Goal: Information Seeking & Learning: Learn about a topic

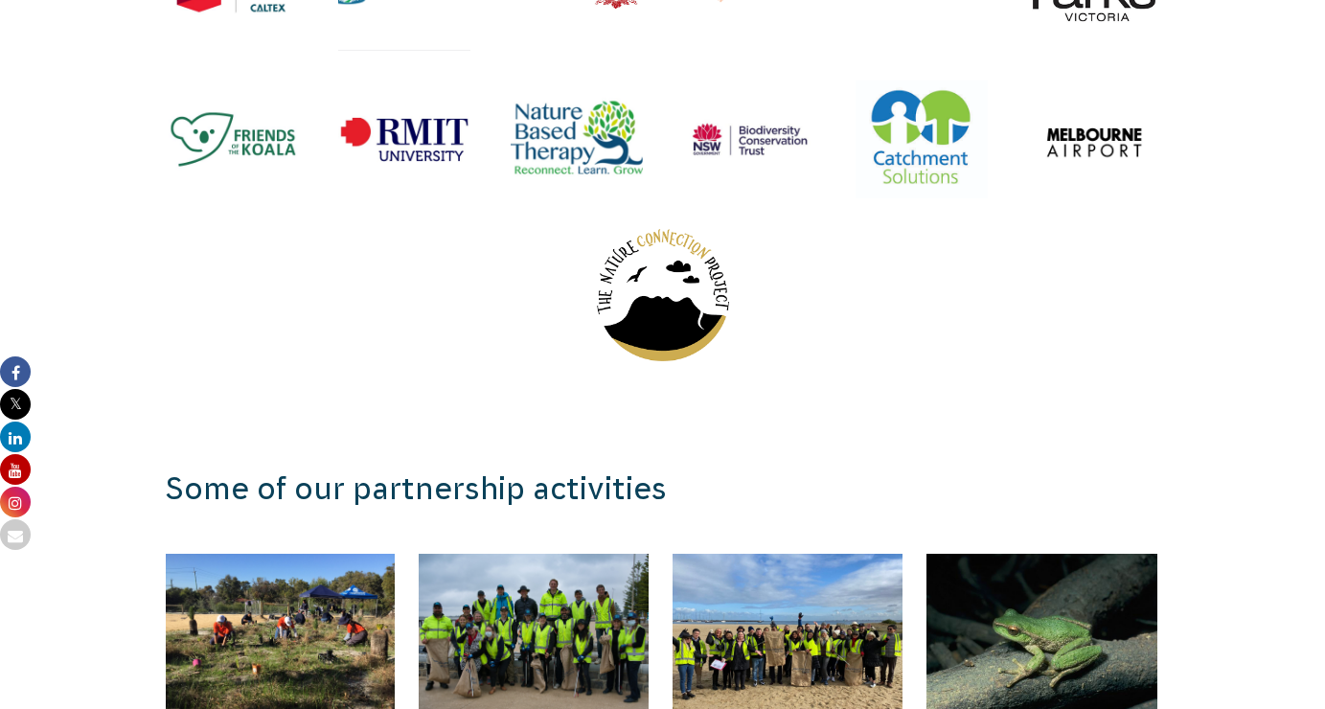
scroll to position [2555, 0]
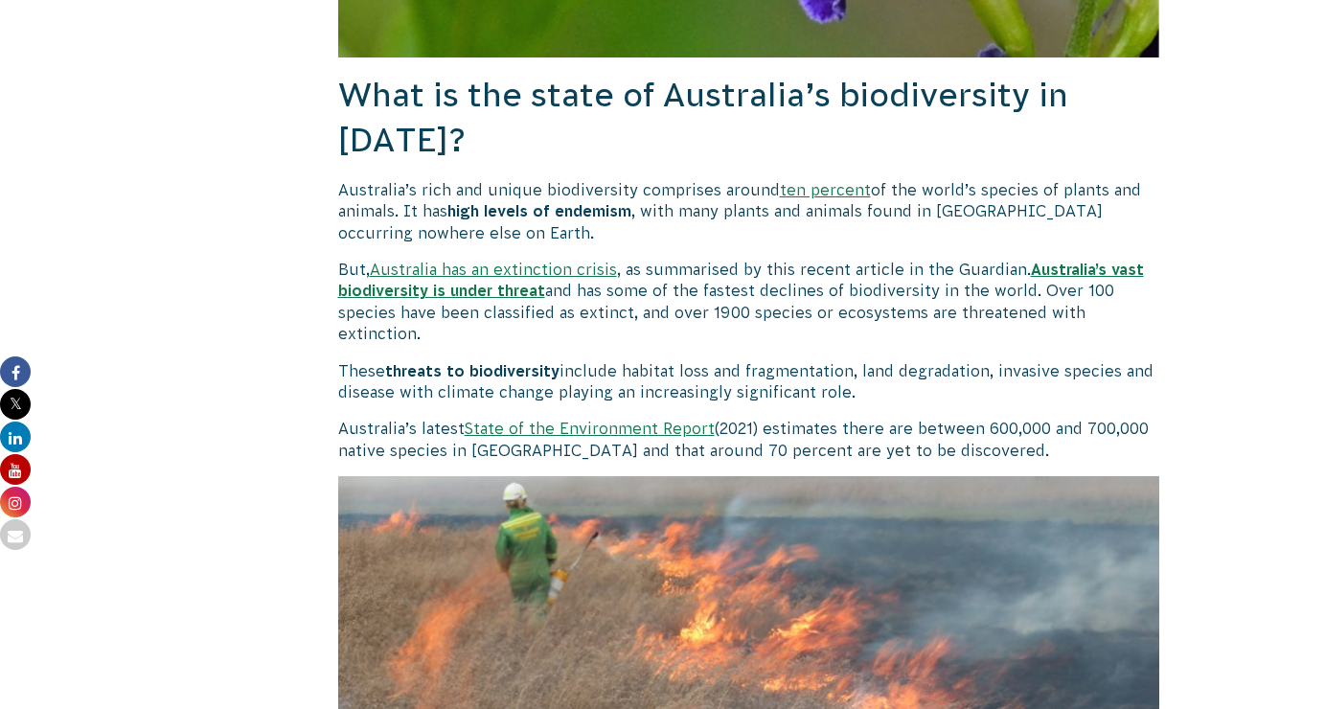
scroll to position [1296, 0]
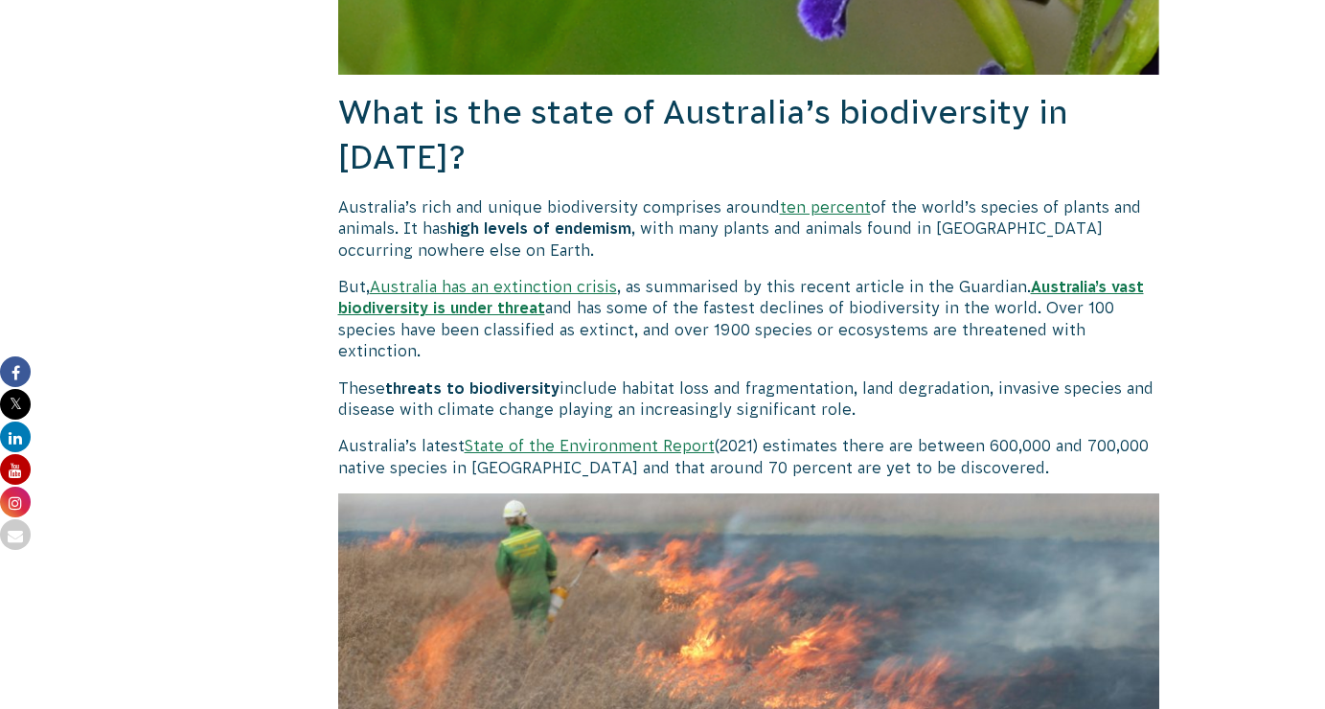
click at [461, 297] on b "Australia’s vast biodiversity is under threat" at bounding box center [741, 297] width 806 height 38
click at [583, 285] on link "Australia has an extinction crisis" at bounding box center [493, 286] width 247 height 17
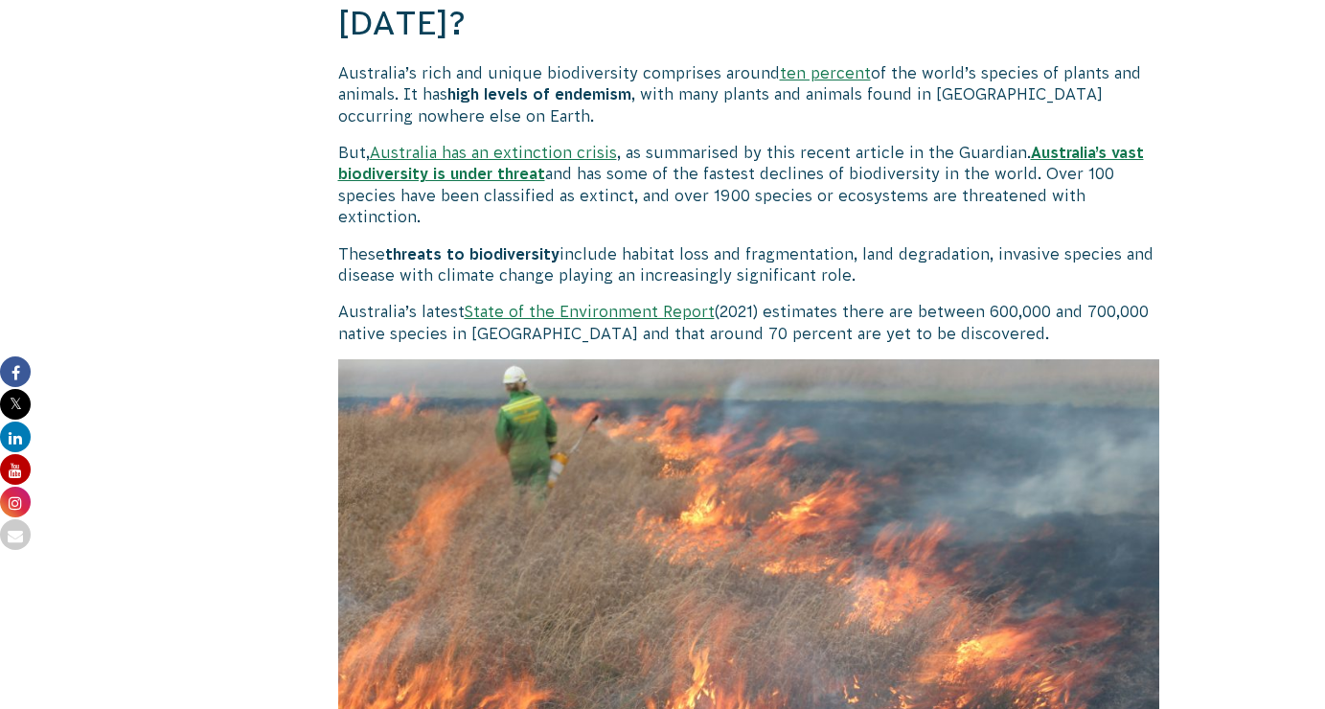
scroll to position [1403, 0]
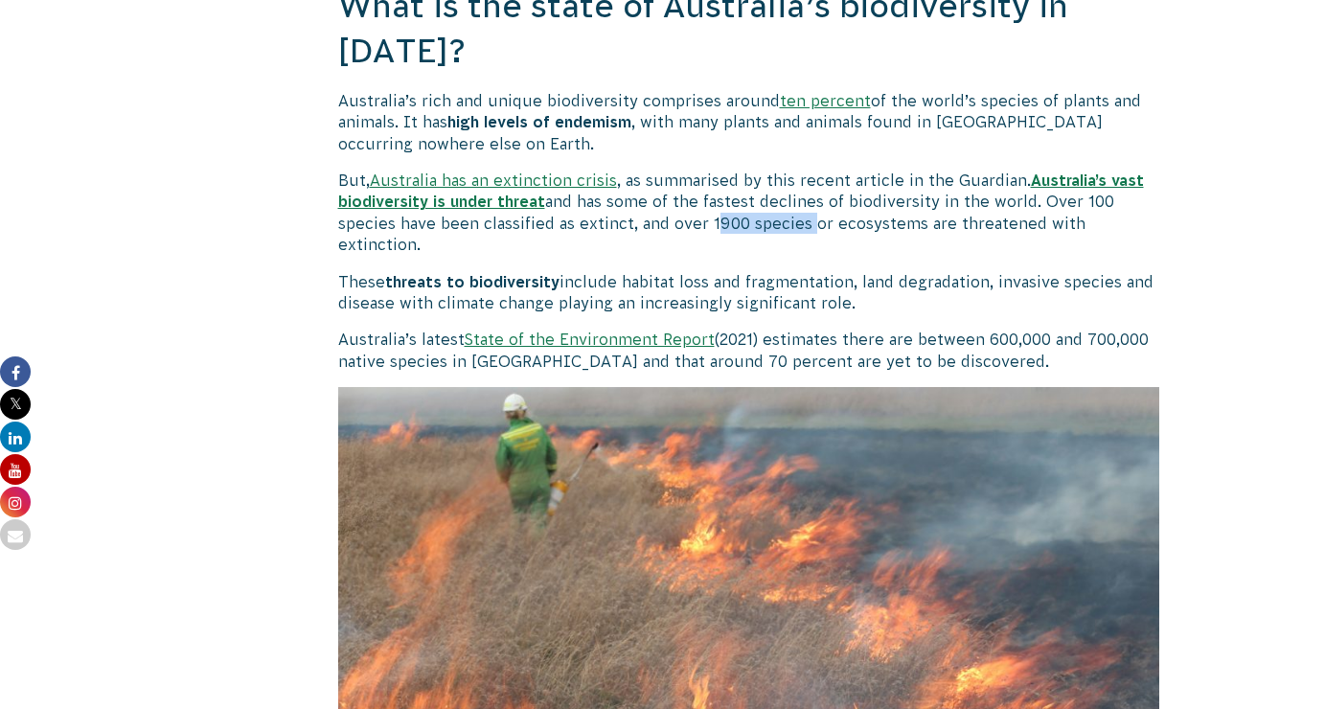
drag, startPoint x: 712, startPoint y: 218, endPoint x: 807, endPoint y: 216, distance: 94.9
click at [808, 217] on p "But, Australia has an extinction crisis , as summarised by this recent article …" at bounding box center [749, 213] width 822 height 86
copy p "1900 species"
click at [633, 236] on p "But, Australia has an extinction crisis , as summarised by this recent article …" at bounding box center [749, 213] width 822 height 86
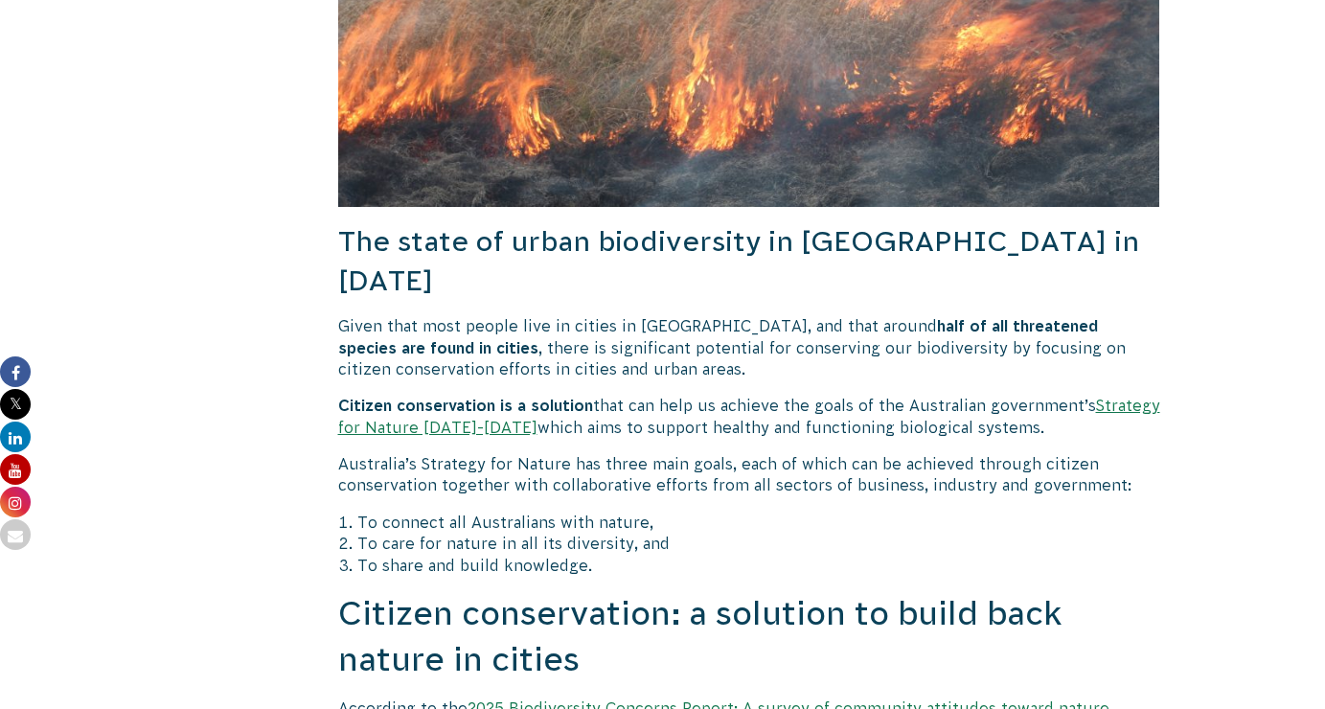
scroll to position [2049, 0]
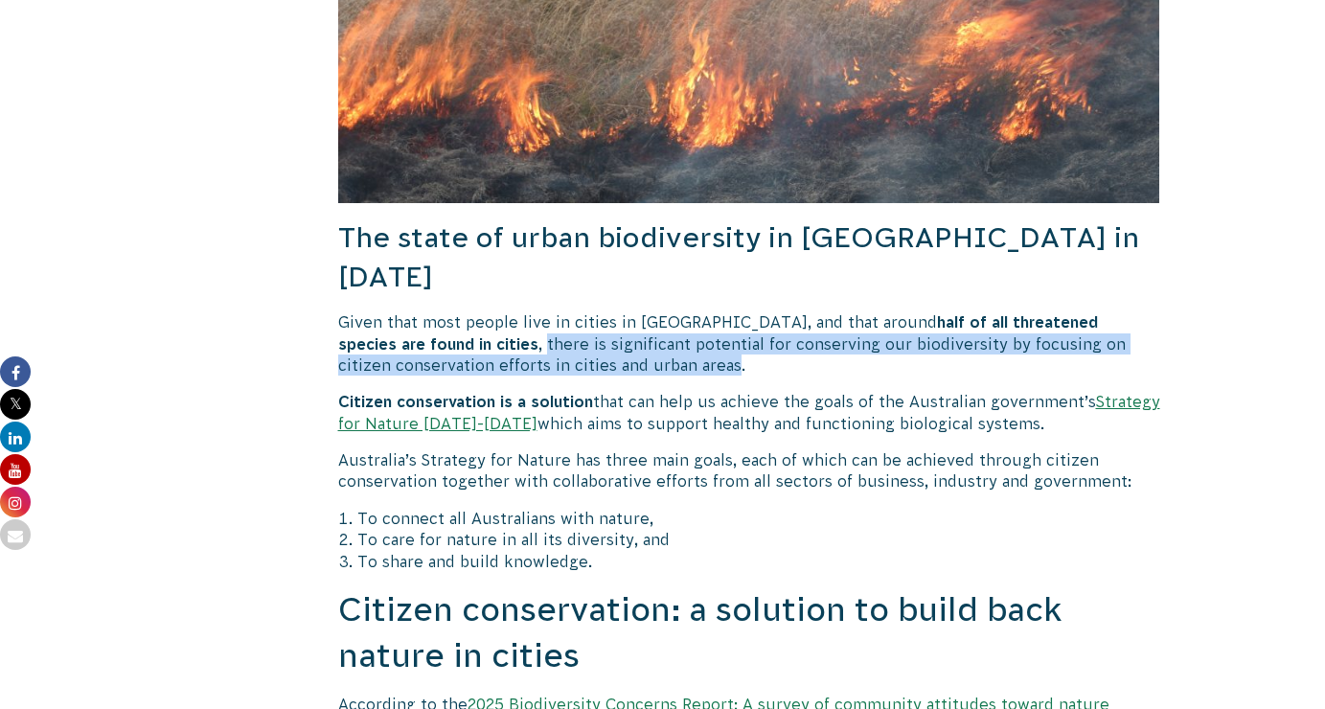
drag, startPoint x: 390, startPoint y: 293, endPoint x: 575, endPoint y: 310, distance: 185.7
click at [575, 311] on p "Given that most people live in cities in Australia, and that around half of all…" at bounding box center [749, 343] width 822 height 64
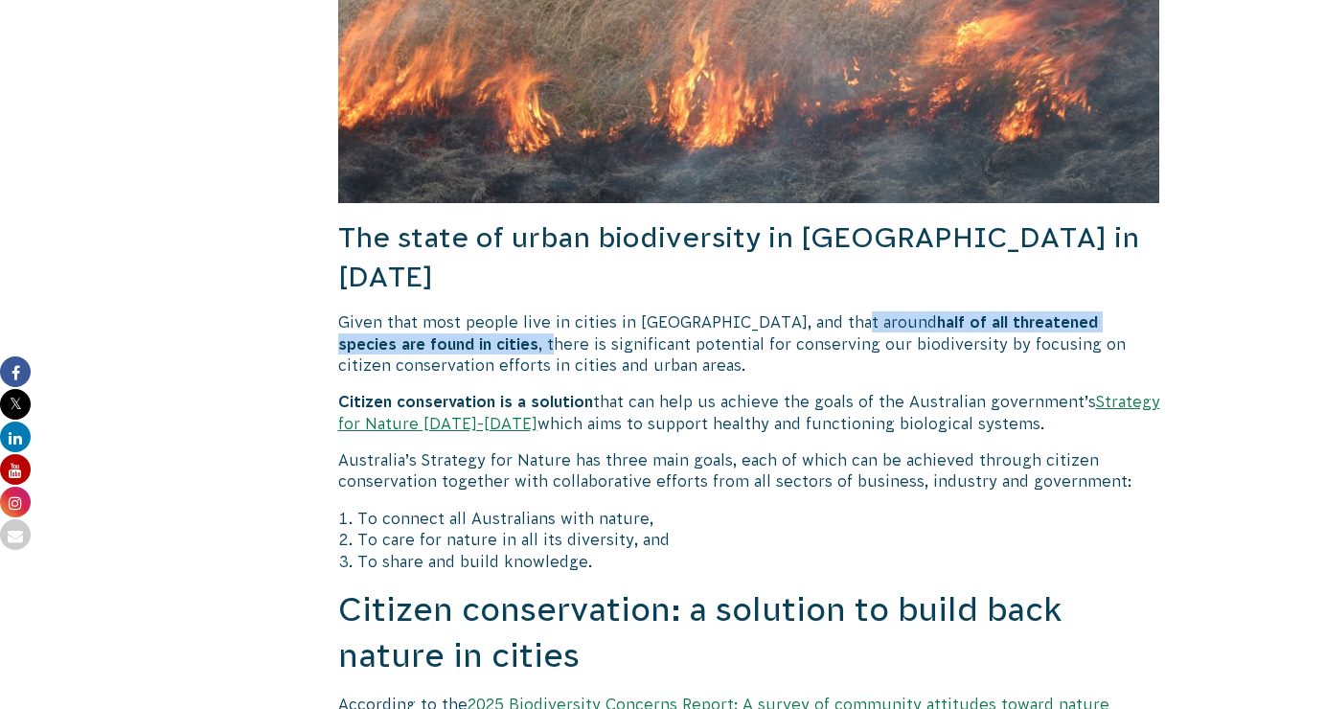
drag, startPoint x: 831, startPoint y: 276, endPoint x: 394, endPoint y: 296, distance: 437.4
click at [394, 311] on p "Given that most people live in cities in Australia, and that around half of all…" at bounding box center [749, 343] width 822 height 64
click at [365, 313] on b "half of all threatened species are found in cities" at bounding box center [718, 332] width 760 height 38
drag, startPoint x: 835, startPoint y: 275, endPoint x: 378, endPoint y: 296, distance: 456.6
click at [378, 311] on p "Given that most people live in cities in Australia, and that around half of all…" at bounding box center [749, 343] width 822 height 64
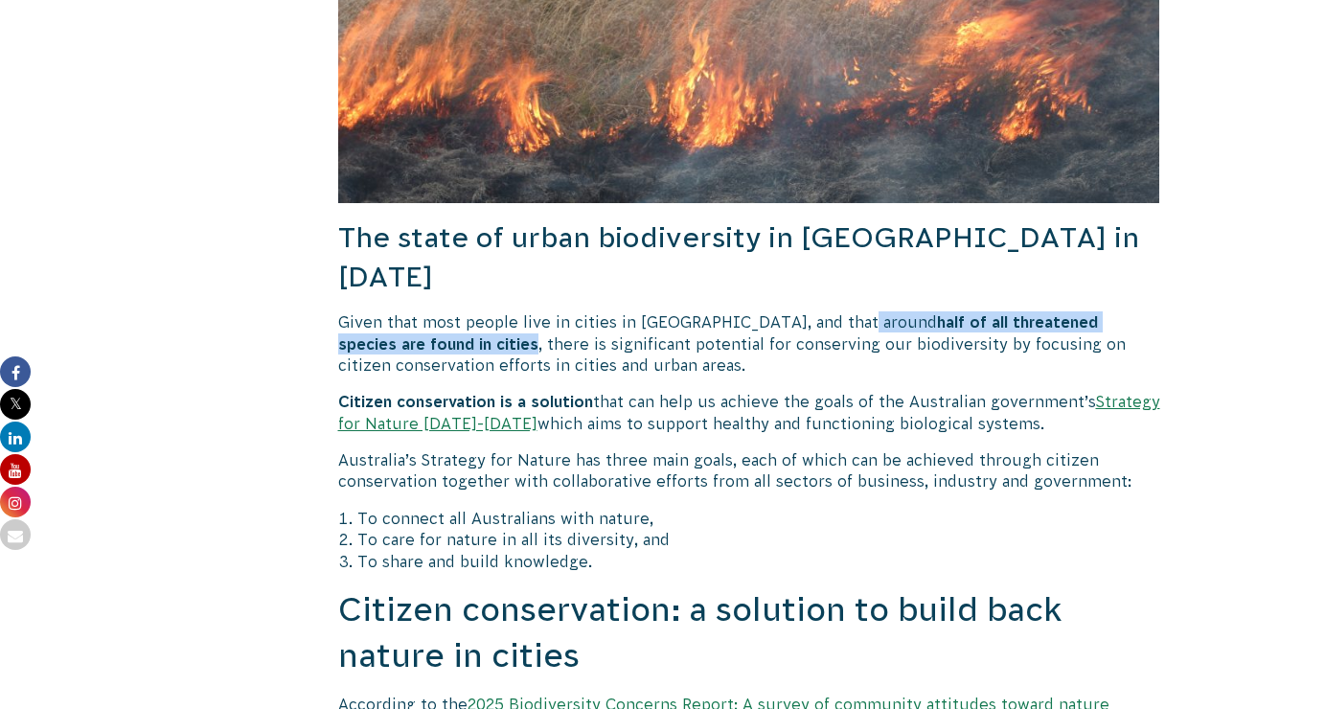
copy p "half of all threatened species are found in cities"
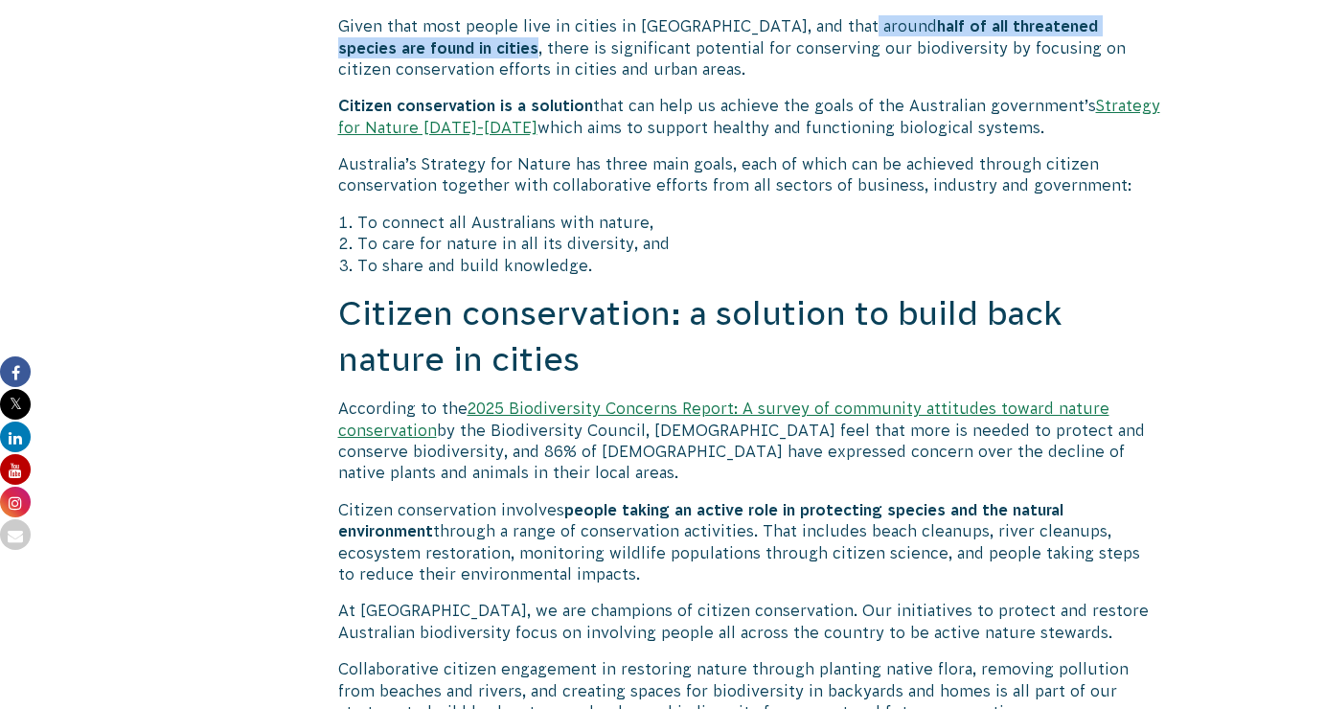
scroll to position [2346, 0]
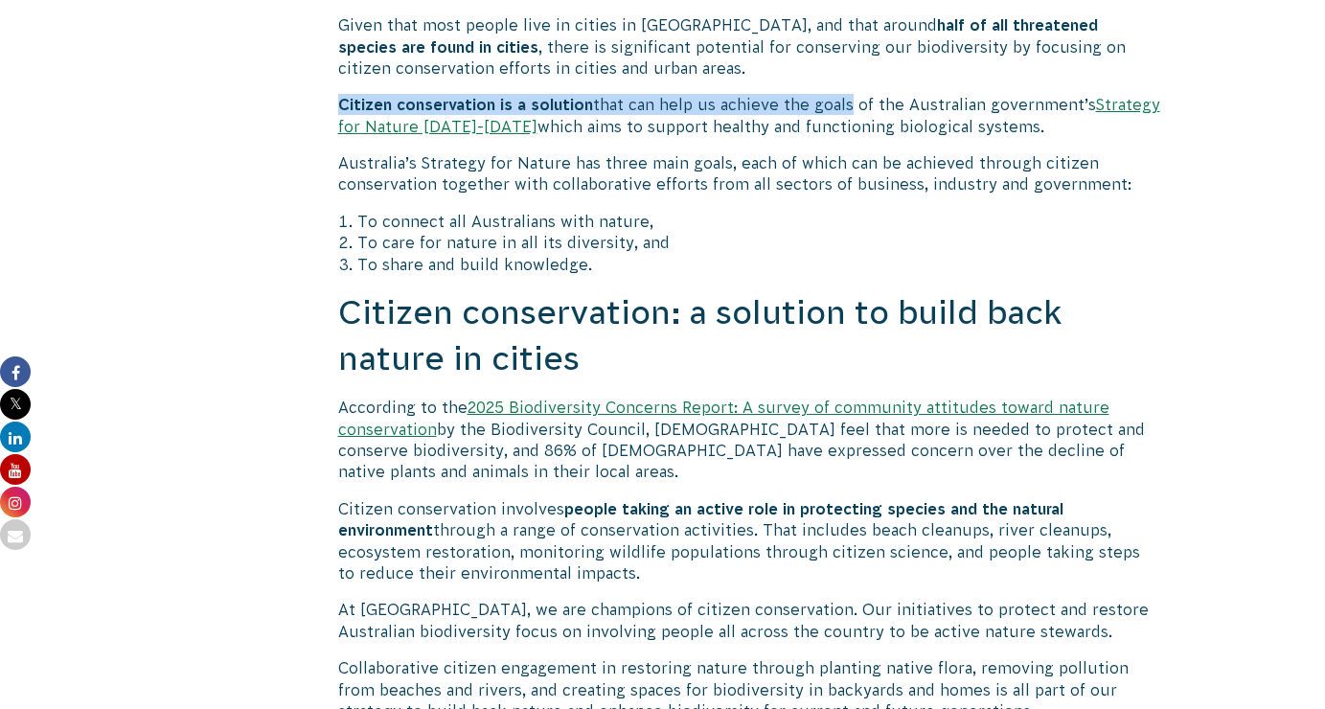
drag, startPoint x: 341, startPoint y: 53, endPoint x: 848, endPoint y: 55, distance: 506.9
click at [848, 94] on p "Citizen conservation is a solution that can help us achieve the goals of the Au…" at bounding box center [749, 115] width 822 height 43
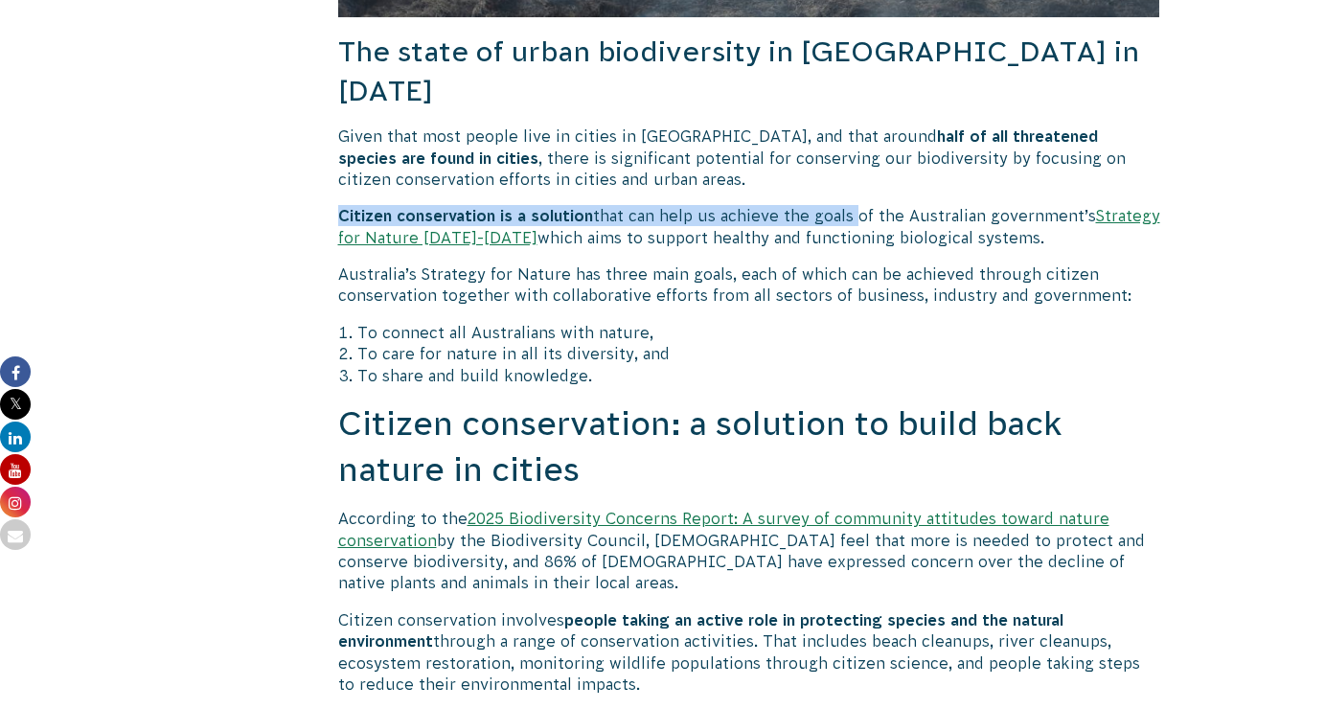
scroll to position [2205, 0]
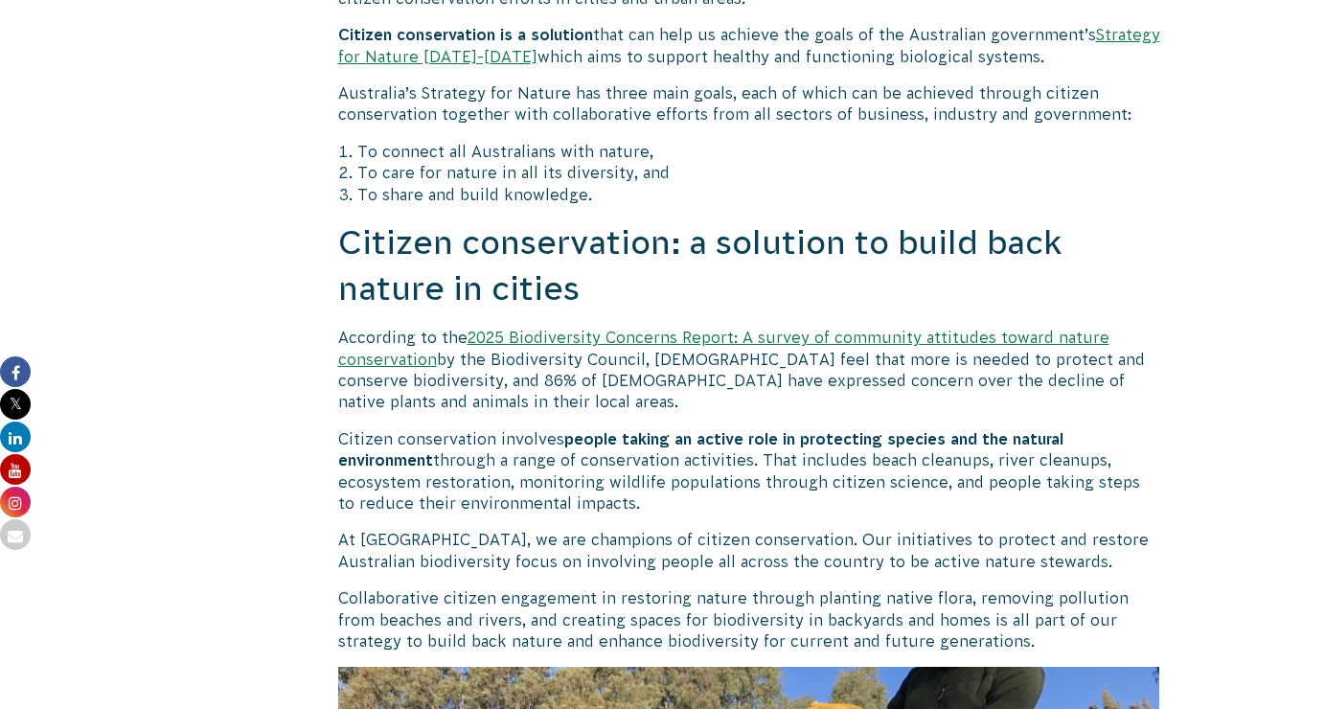
scroll to position [2412, 0]
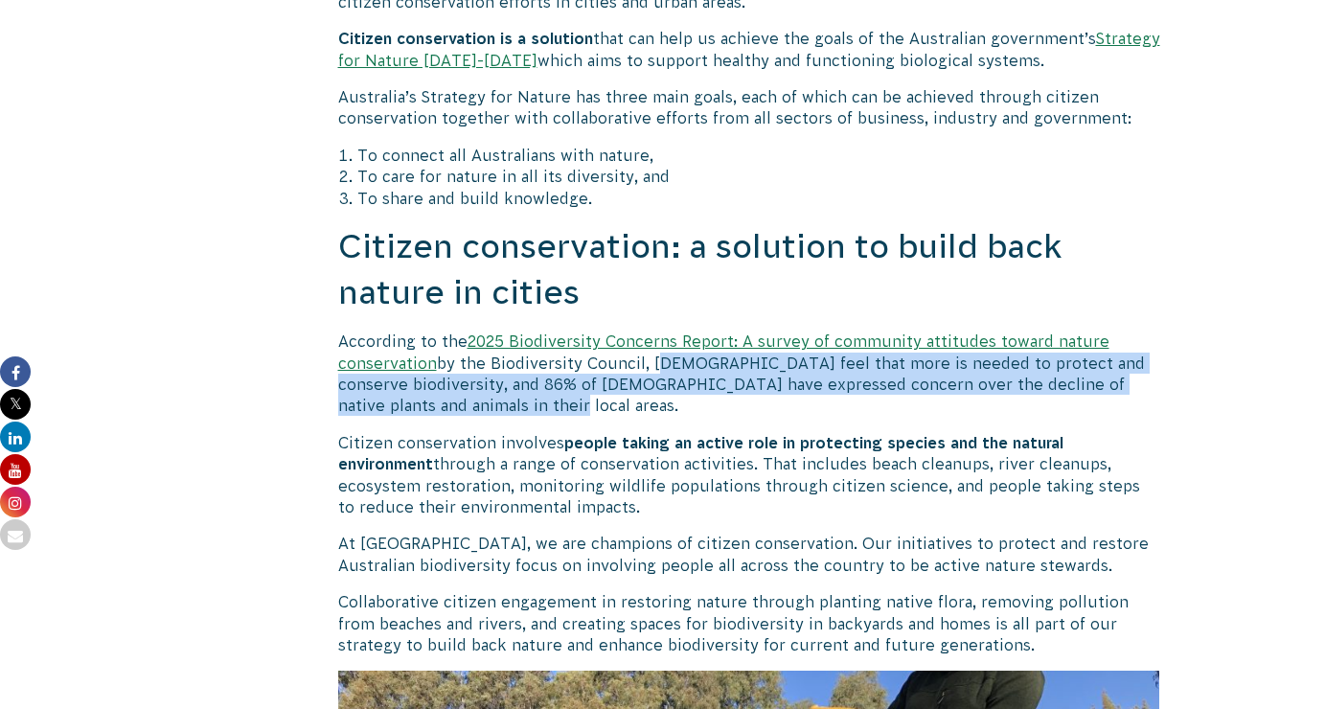
drag, startPoint x: 656, startPoint y: 310, endPoint x: 475, endPoint y: 358, distance: 187.3
click at [474, 358] on p "According to the 2025 Biodiversity Concerns Report: A survey of community attit…" at bounding box center [749, 374] width 822 height 86
copy p "Australians feel that more is needed to protect and conserve biodiversity, and …"
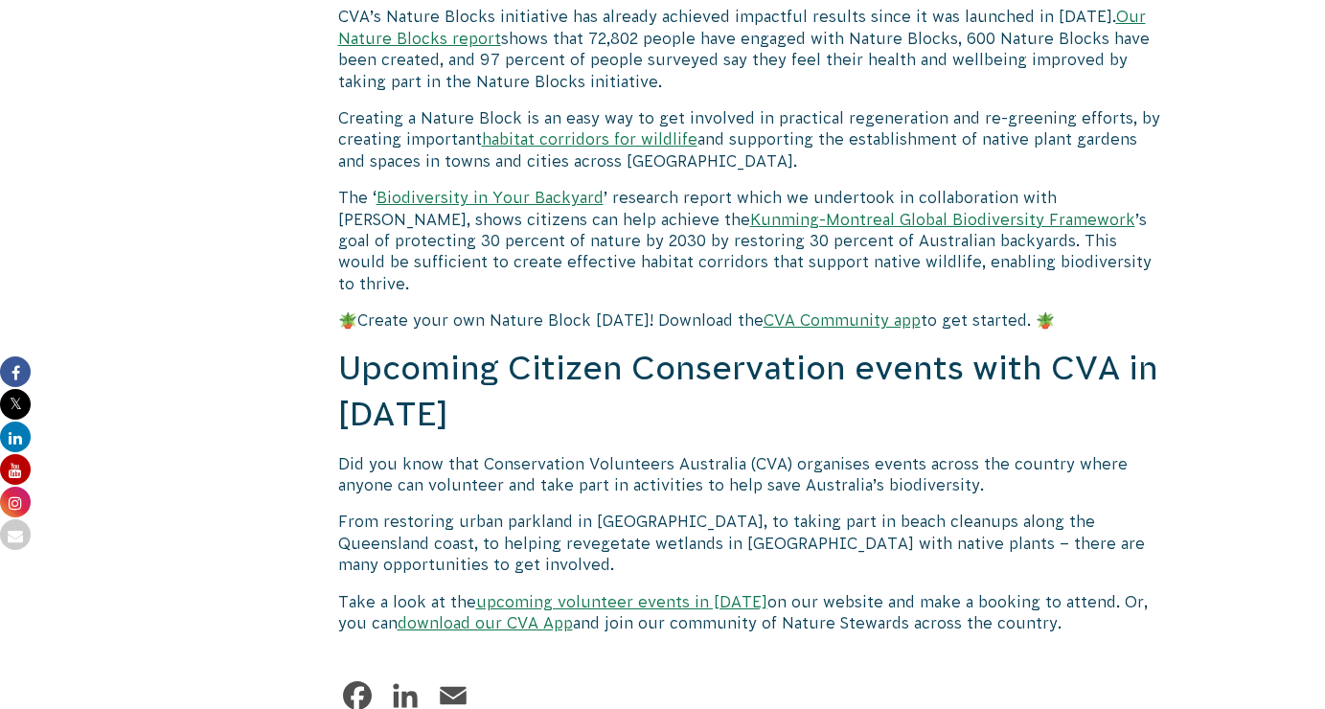
scroll to position [6101, 0]
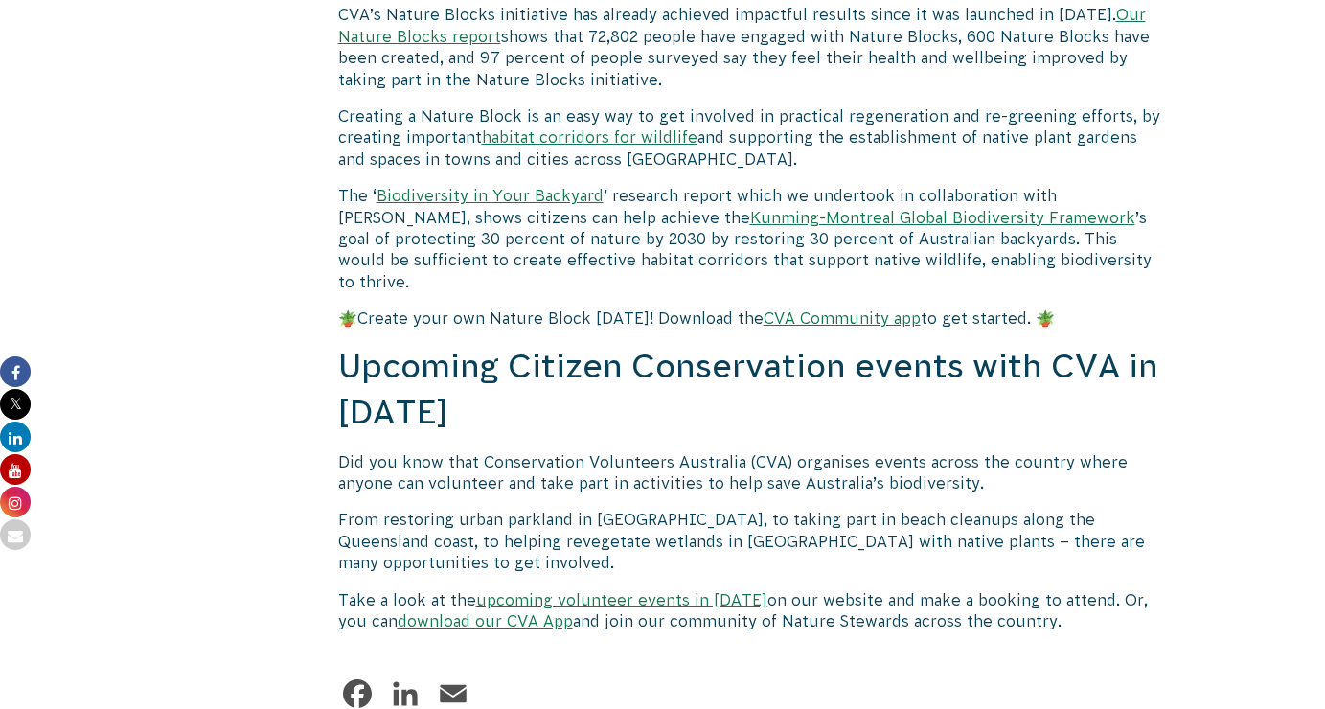
click at [624, 591] on link "upcoming volunteer events in 2025" at bounding box center [621, 599] width 291 height 17
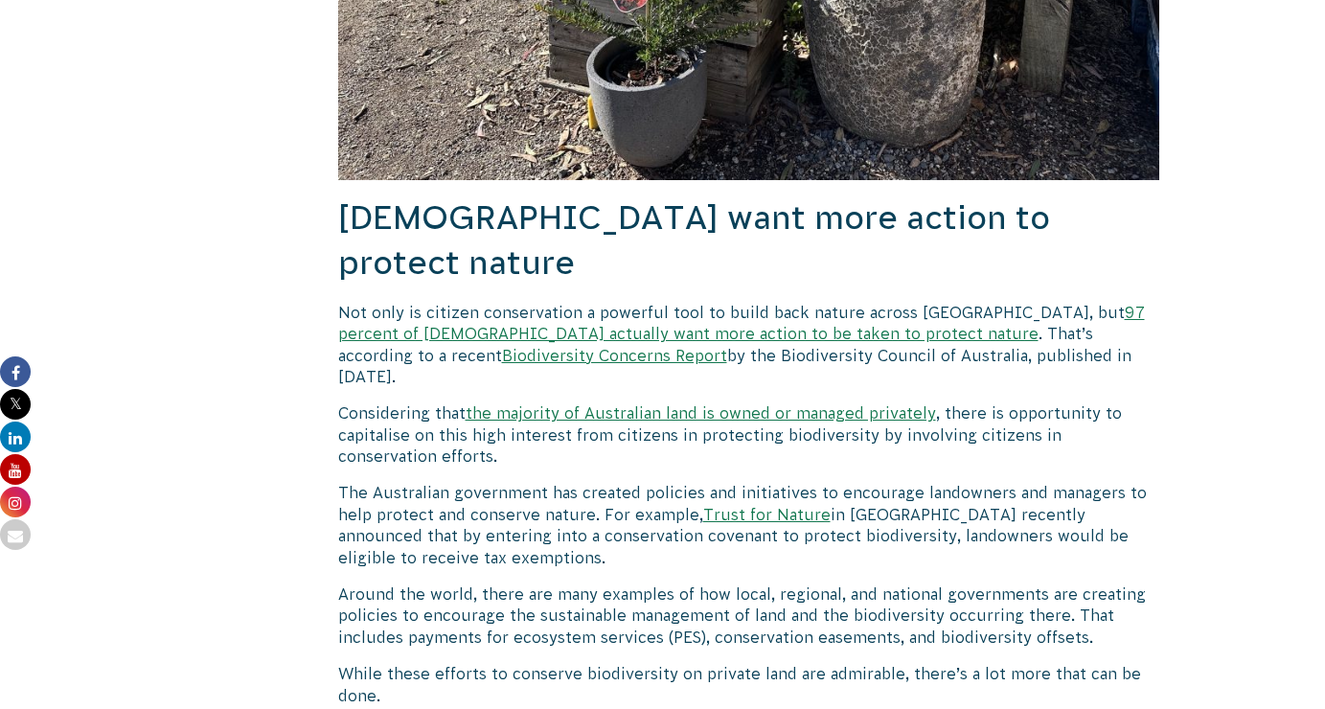
scroll to position [4451, 0]
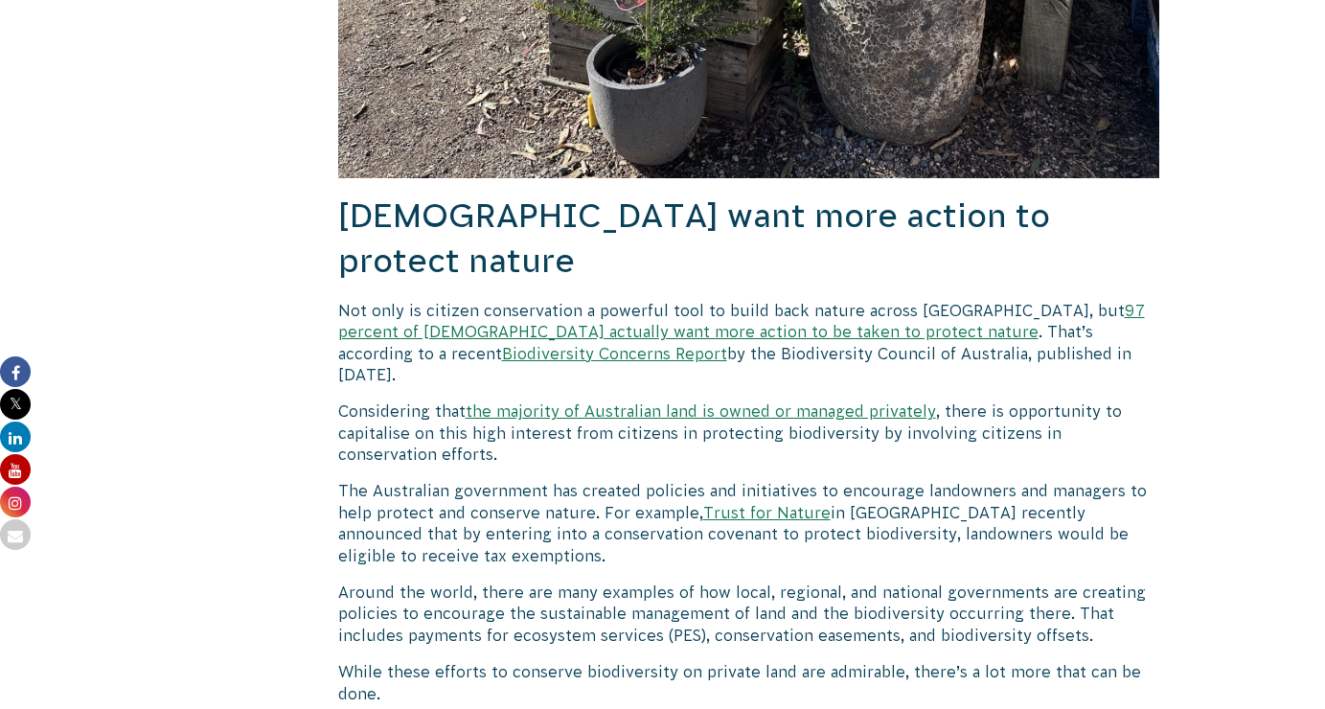
click at [502, 345] on link "Biodiversity Concerns Report" at bounding box center [614, 353] width 225 height 17
click at [724, 302] on link "97 percent of Australians actually want more action to be taken to protect natu…" at bounding box center [741, 321] width 807 height 38
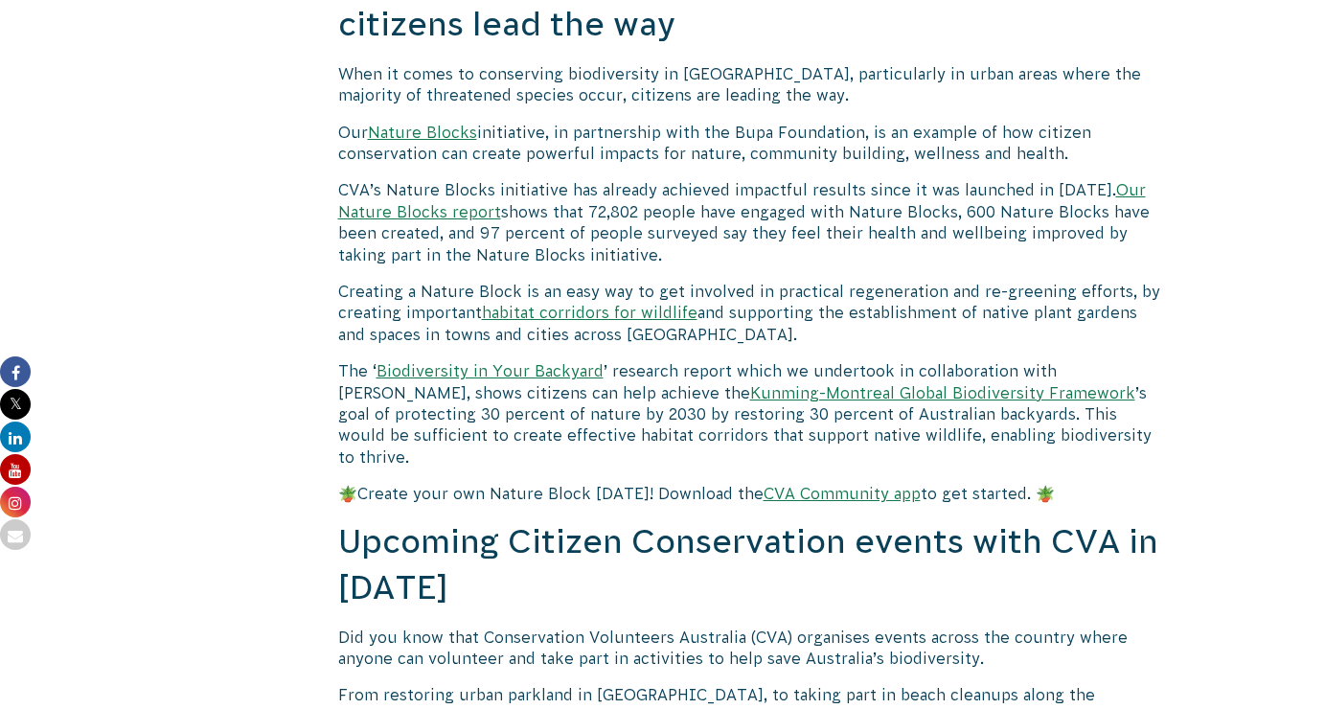
scroll to position [5921, 0]
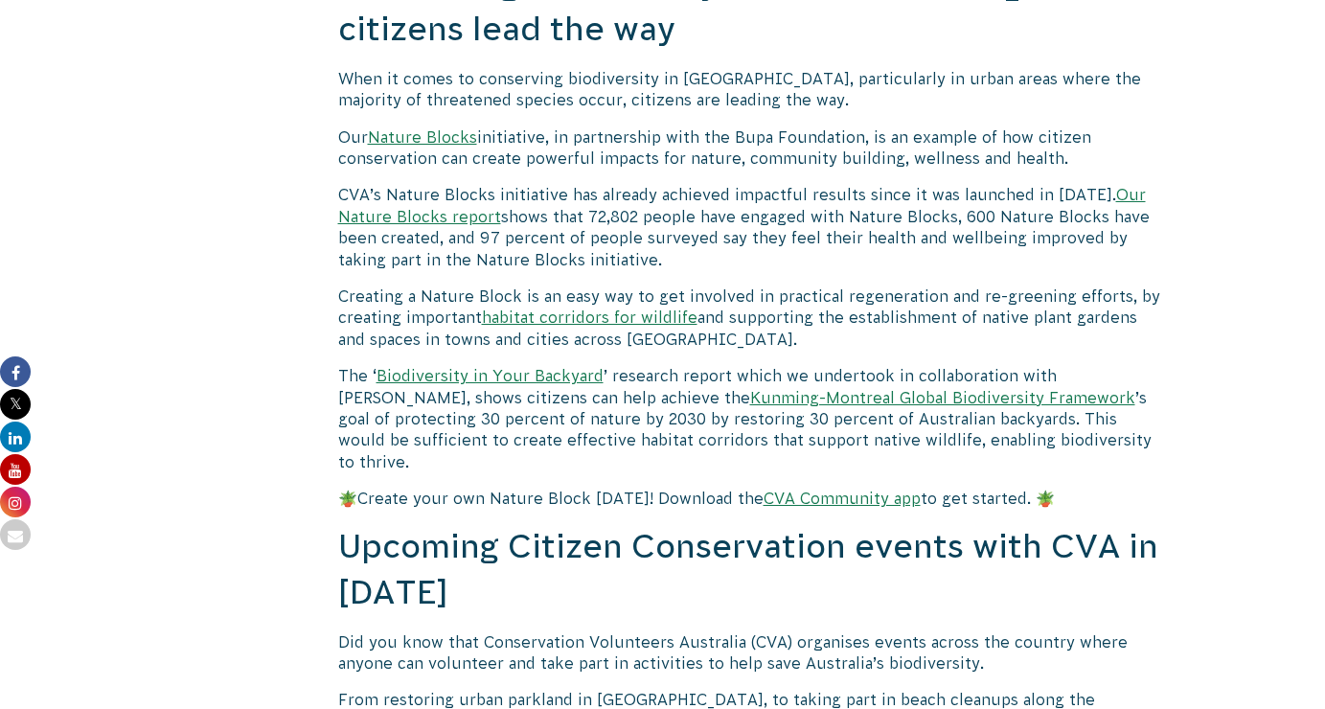
click at [790, 126] on p "Our Nature Blocks initiative, in partnership with the Bupa Foundation, is an ex…" at bounding box center [749, 147] width 822 height 43
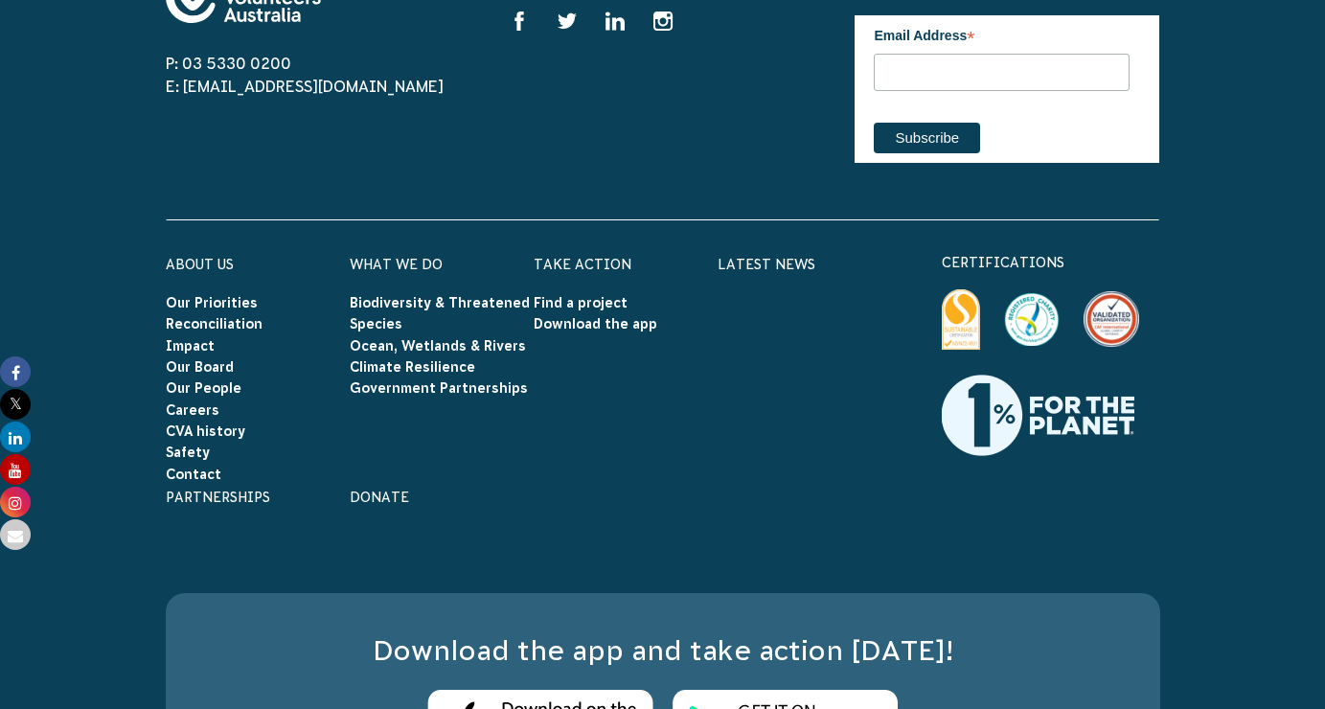
scroll to position [7014, 0]
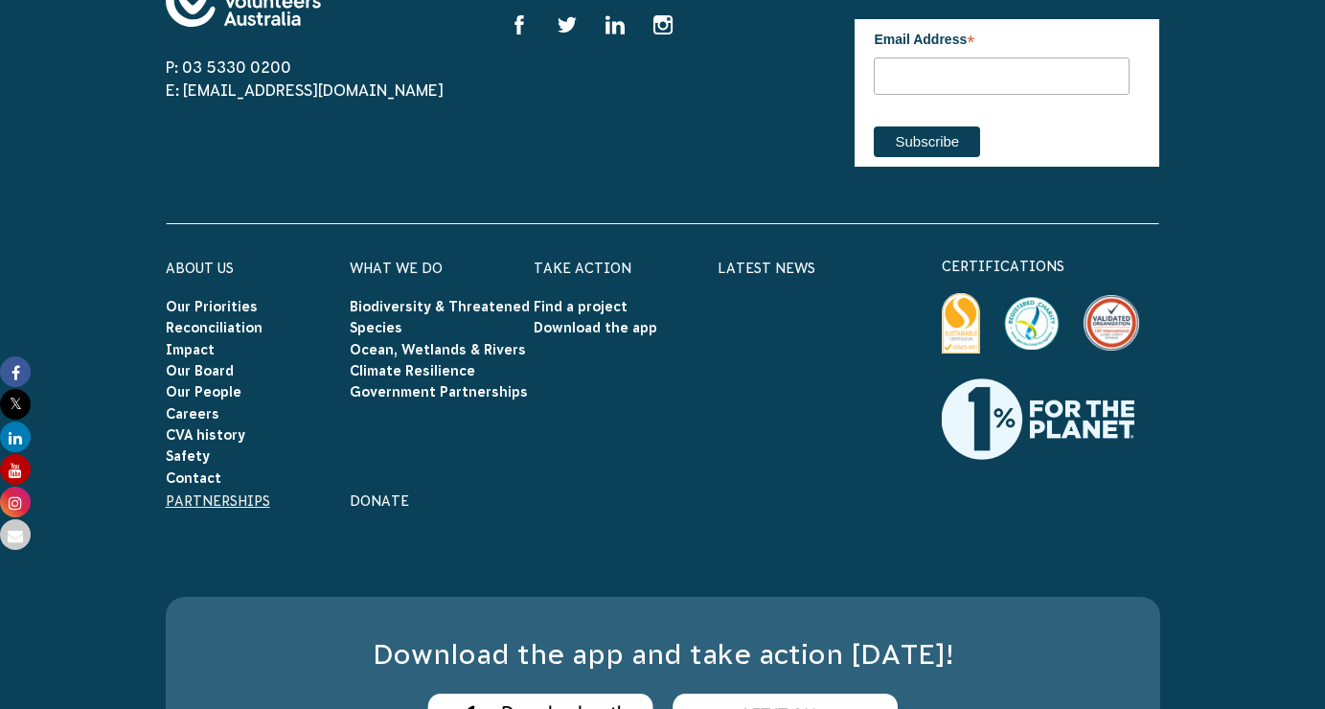
click at [224, 493] on link "Partnerships" at bounding box center [218, 500] width 104 height 15
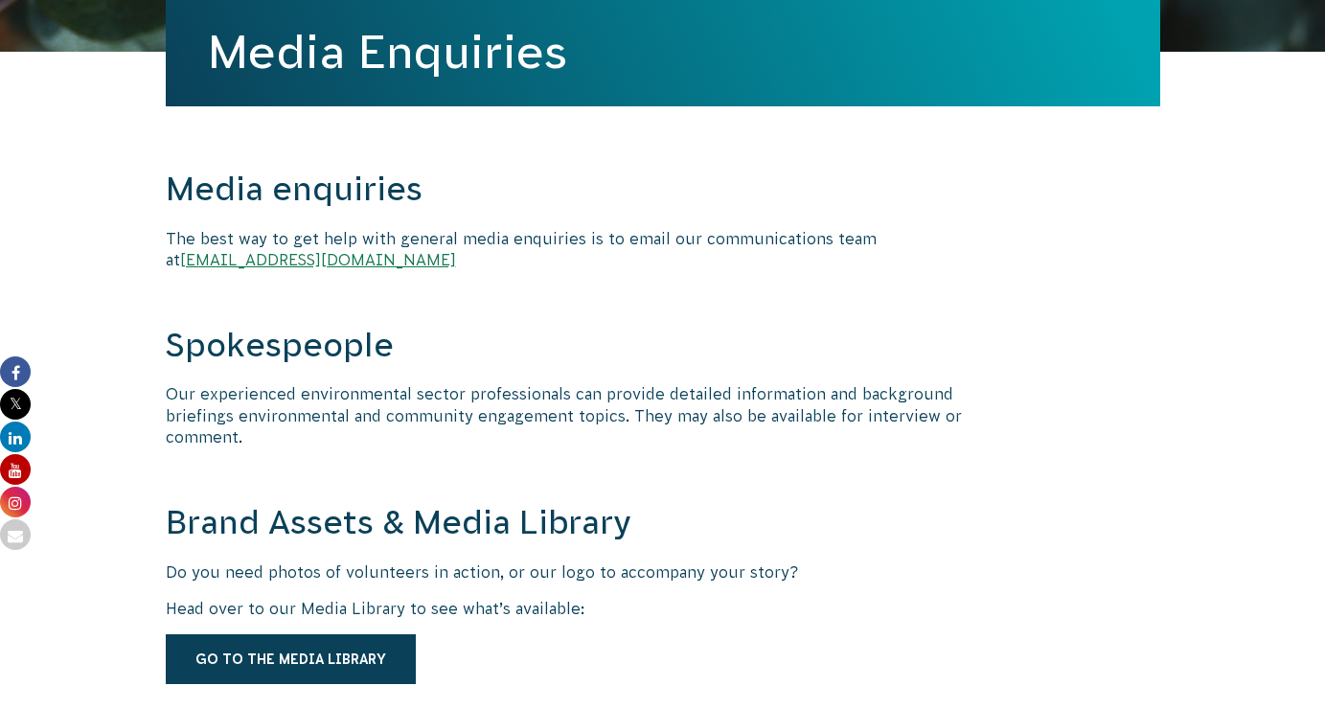
scroll to position [309, 0]
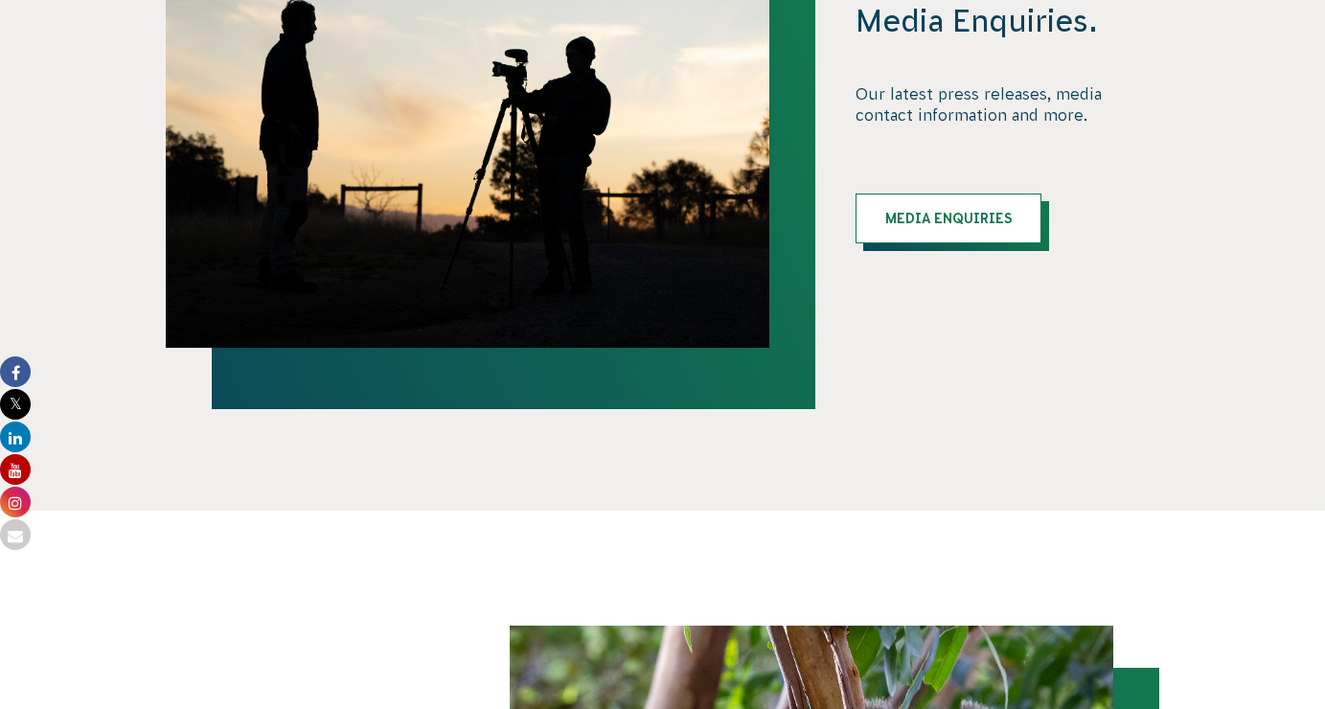
scroll to position [1934, 0]
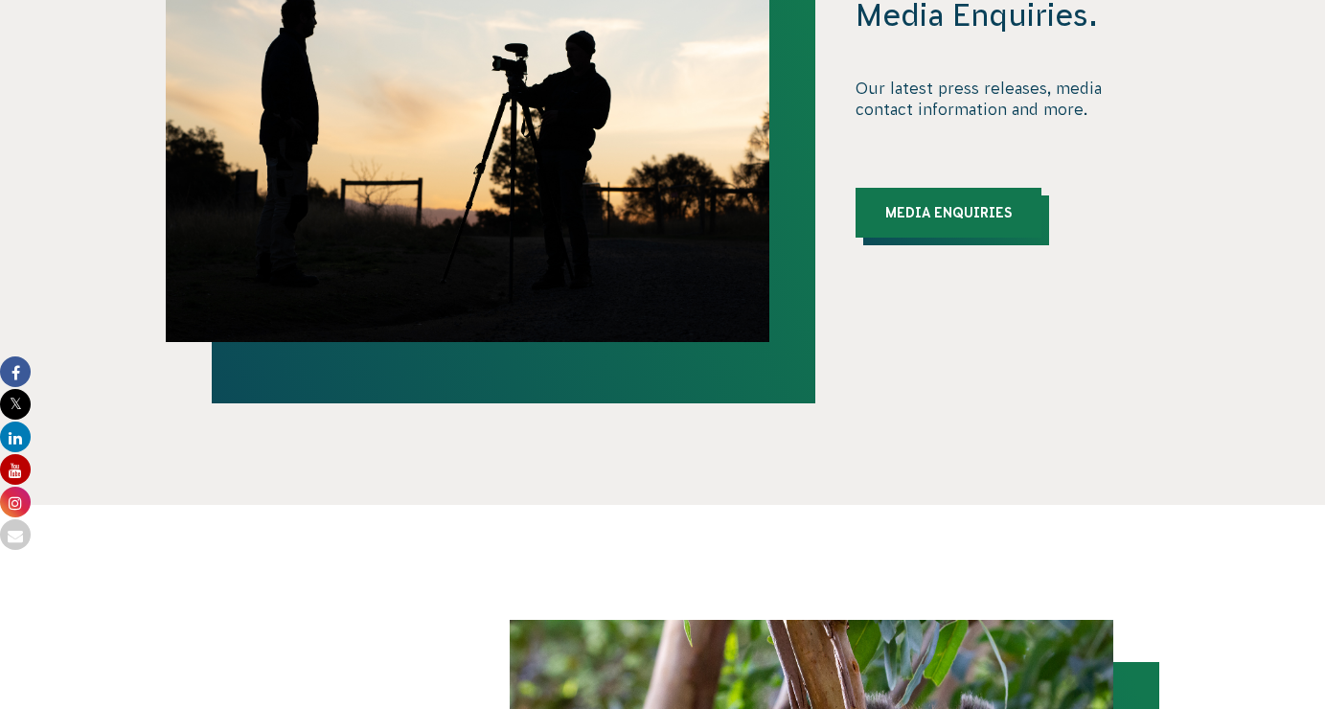
click at [931, 221] on link "Media Enquiries" at bounding box center [949, 213] width 186 height 50
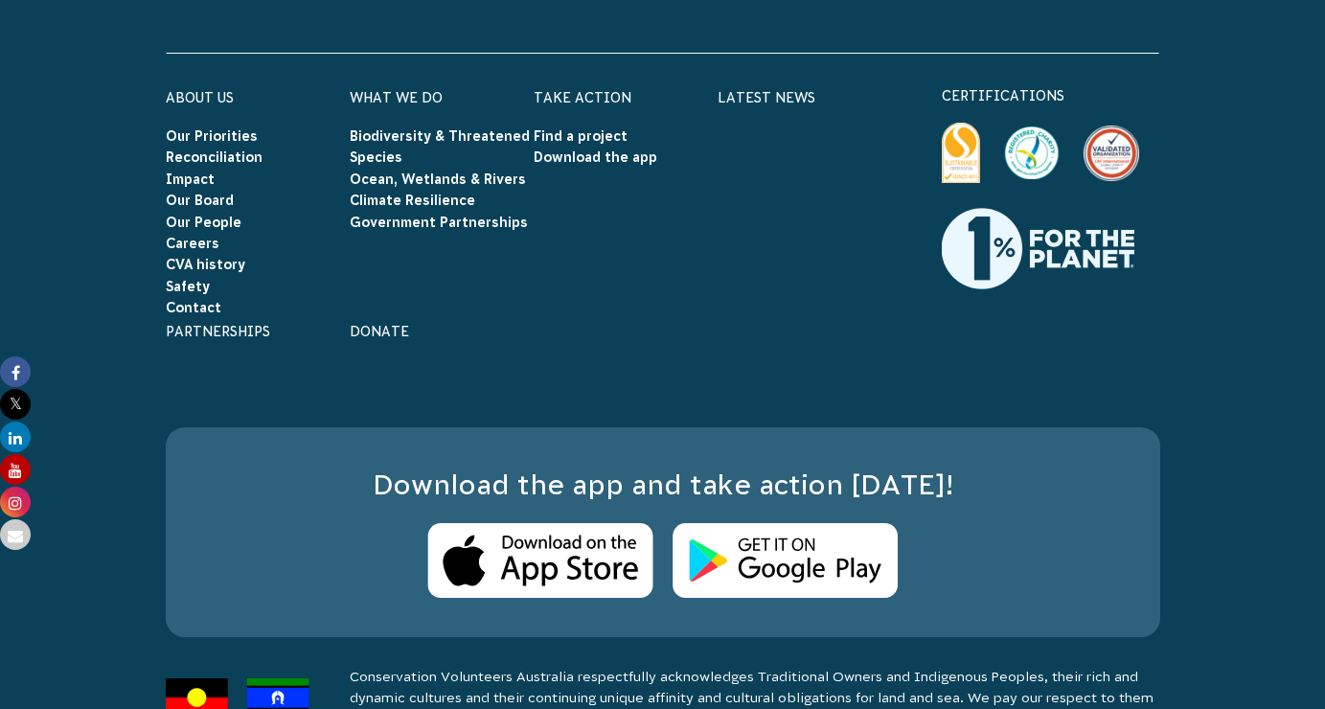
scroll to position [6351, 0]
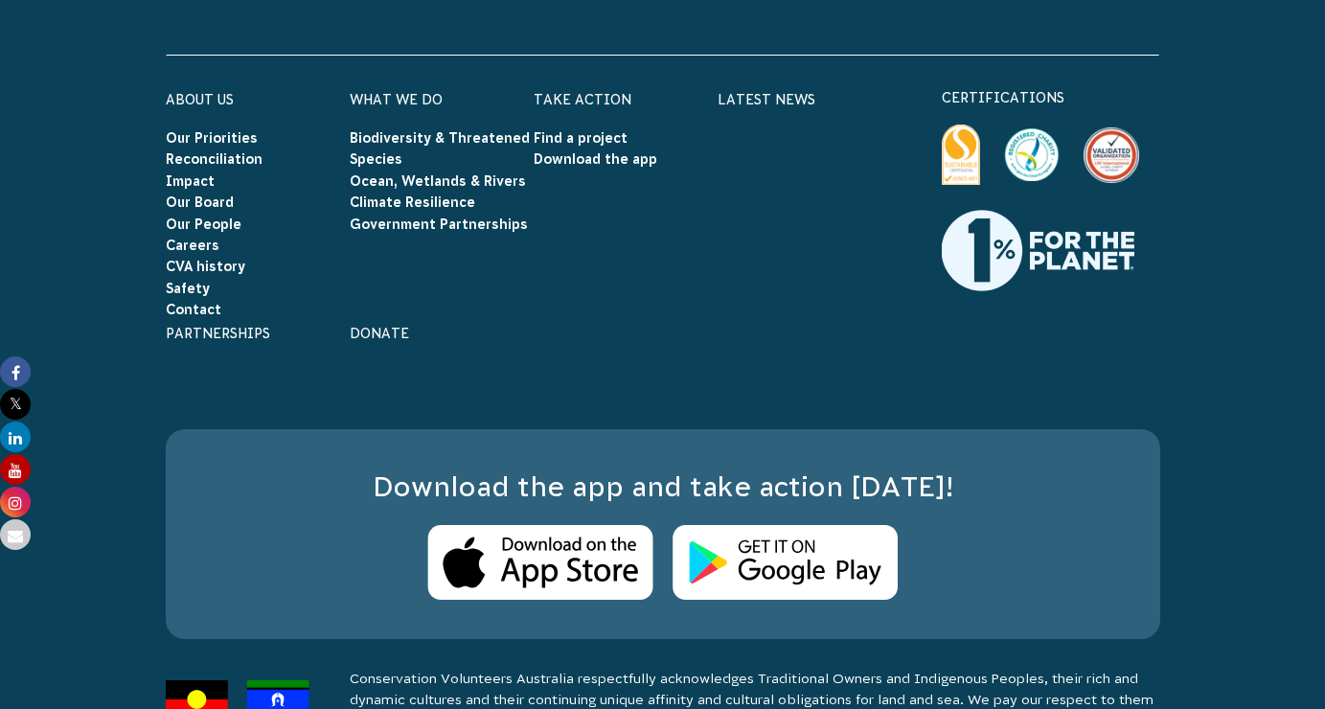
click at [26, 401] on icon at bounding box center [15, 404] width 31 height 31
click at [19, 371] on icon at bounding box center [15, 371] width 31 height 31
